Goal: Task Accomplishment & Management: Complete application form

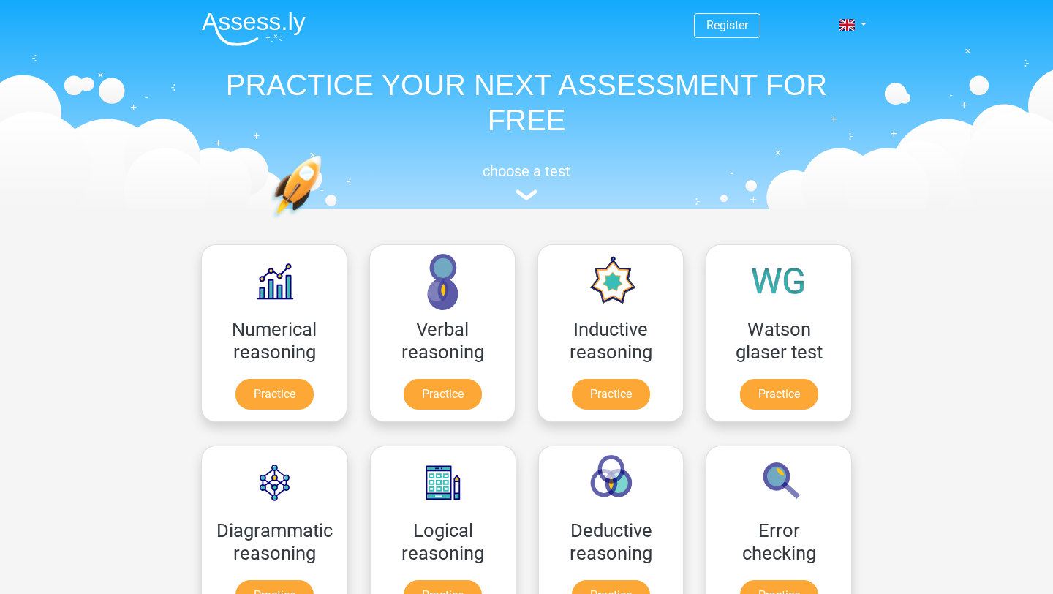
click at [1015, 195] on header "Register Nederlands English" at bounding box center [526, 104] width 1053 height 209
click at [457, 194] on div "choose a test" at bounding box center [526, 179] width 673 height 48
click at [734, 24] on link "Register" at bounding box center [728, 25] width 42 height 14
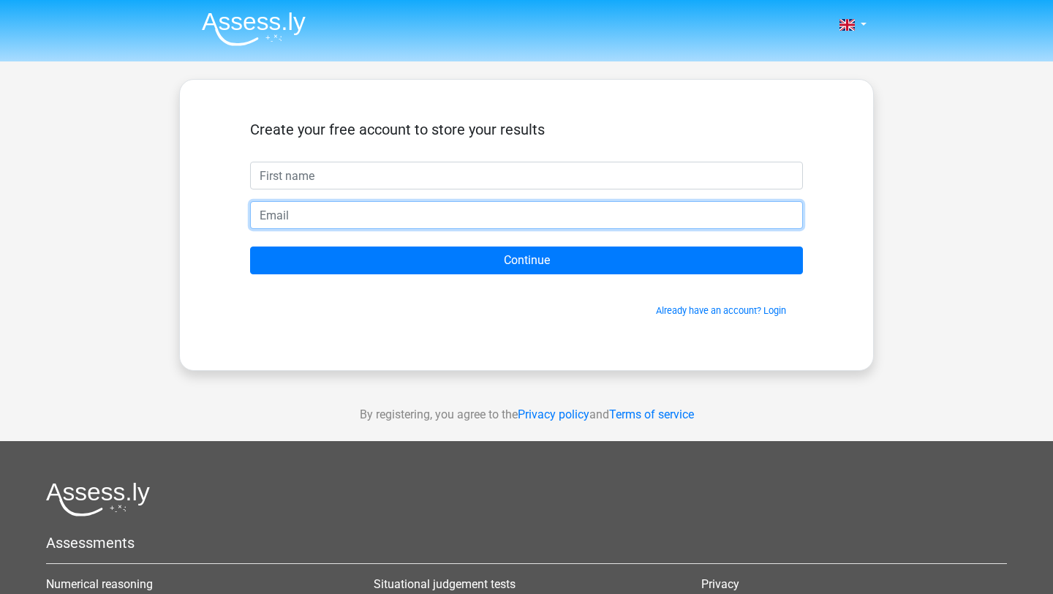
click at [431, 229] on form "Create your free account to store your results Continue Already have an account…" at bounding box center [526, 219] width 553 height 197
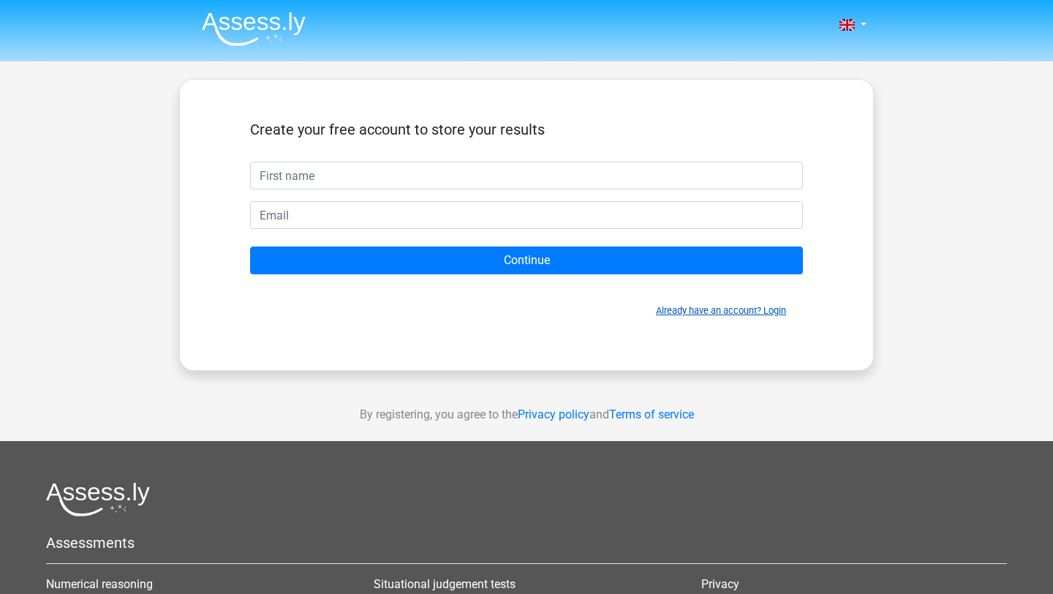
click at [765, 309] on link "Already have an account? Login" at bounding box center [721, 310] width 130 height 11
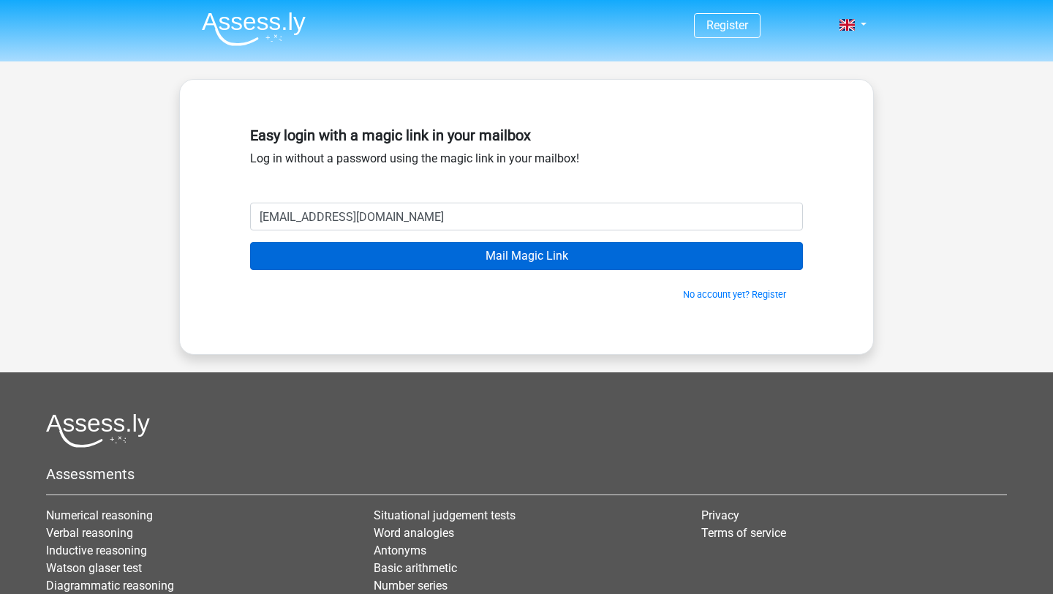
type input "thanatchai.cup@gmail.com"
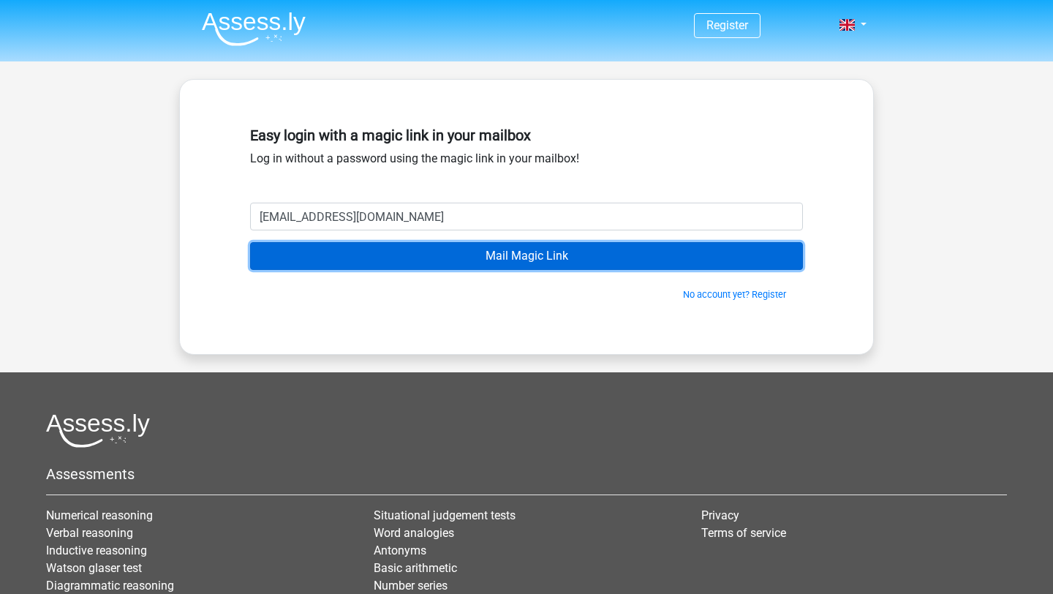
click at [408, 264] on input "Mail Magic Link" at bounding box center [526, 256] width 553 height 28
